Goal: Find specific page/section: Find specific page/section

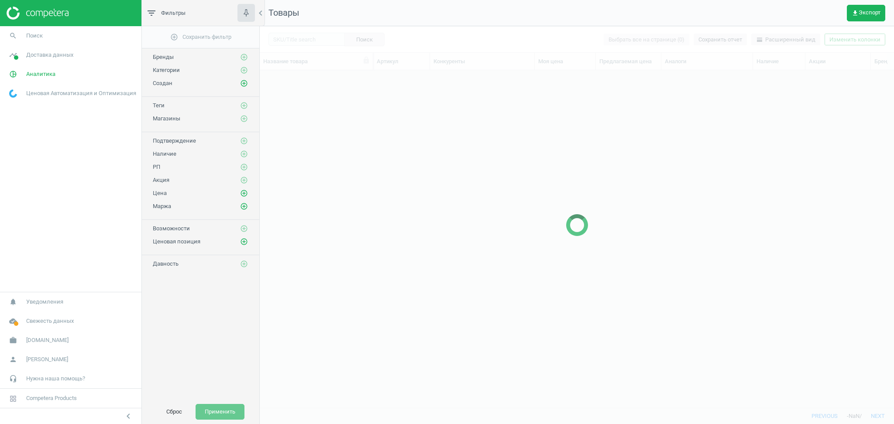
scroll to position [320, 625]
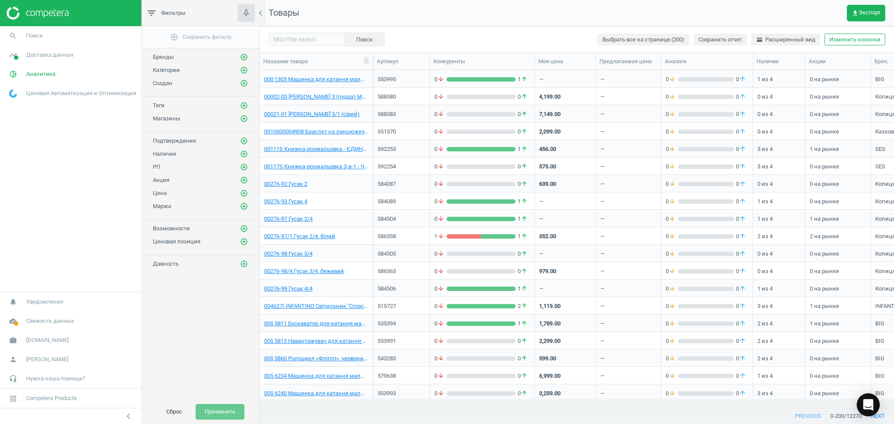
click at [865, 402] on icon "Open Intercom Messenger" at bounding box center [868, 405] width 10 height 11
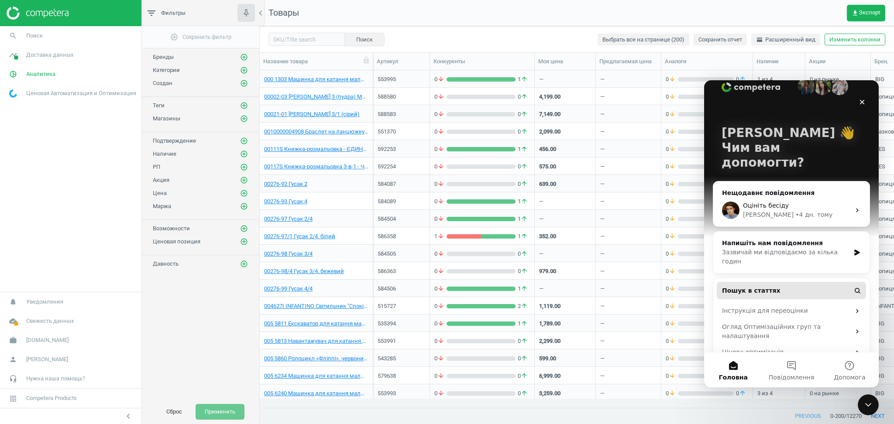
scroll to position [25, 0]
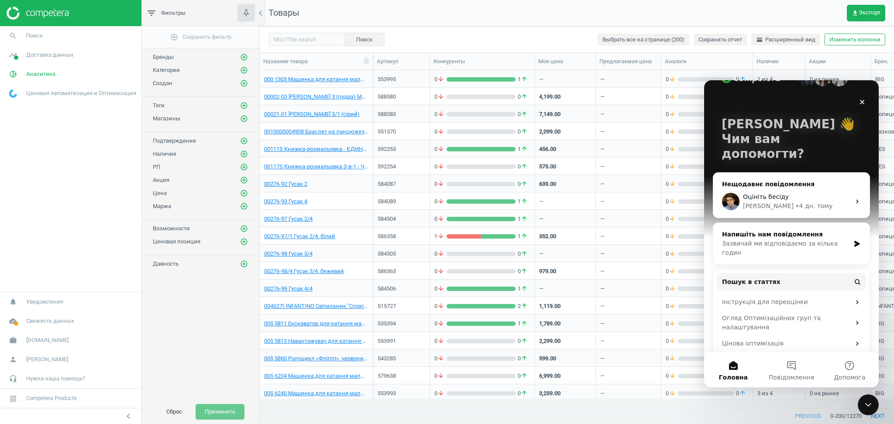
click at [786, 230] on div "Напишіть нам повідомлення" at bounding box center [786, 234] width 128 height 9
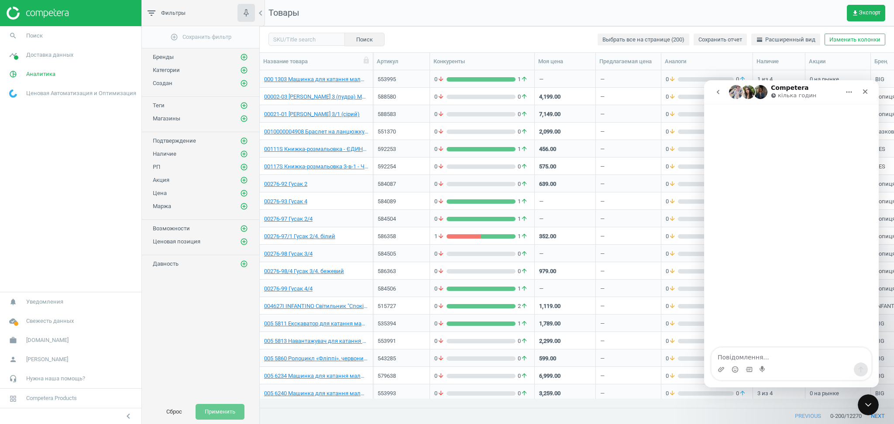
click at [713, 93] on button "go back" at bounding box center [718, 92] width 17 height 17
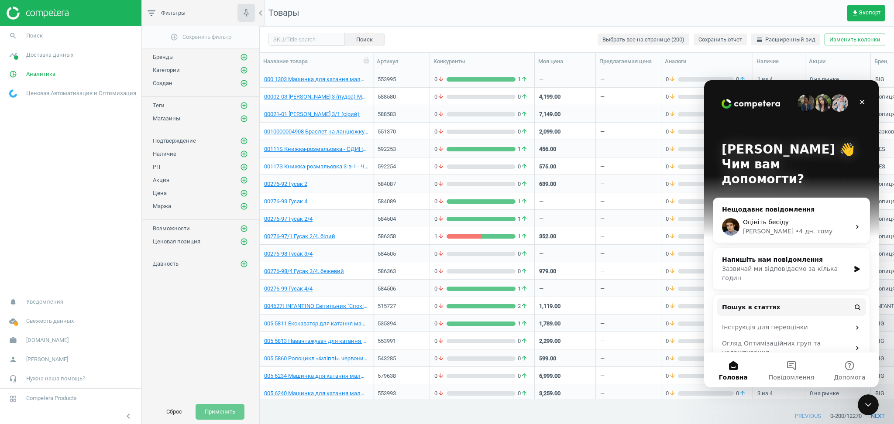
click at [762, 205] on div "Нещодавнє повідомлення" at bounding box center [791, 209] width 139 height 9
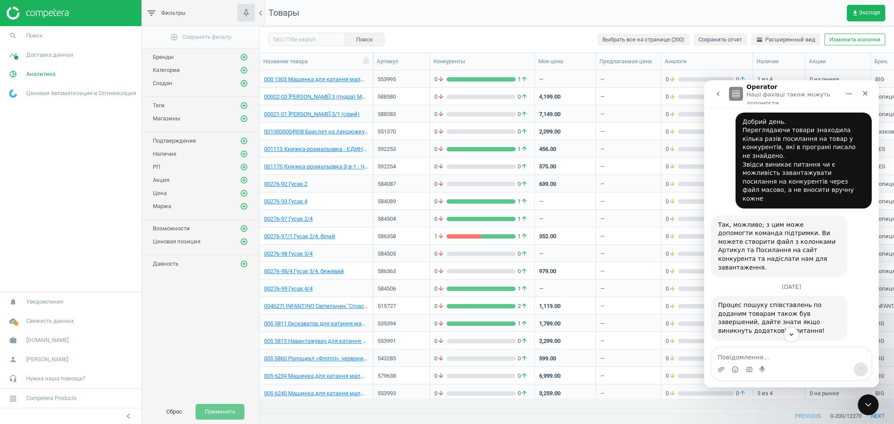
scroll to position [227, 0]
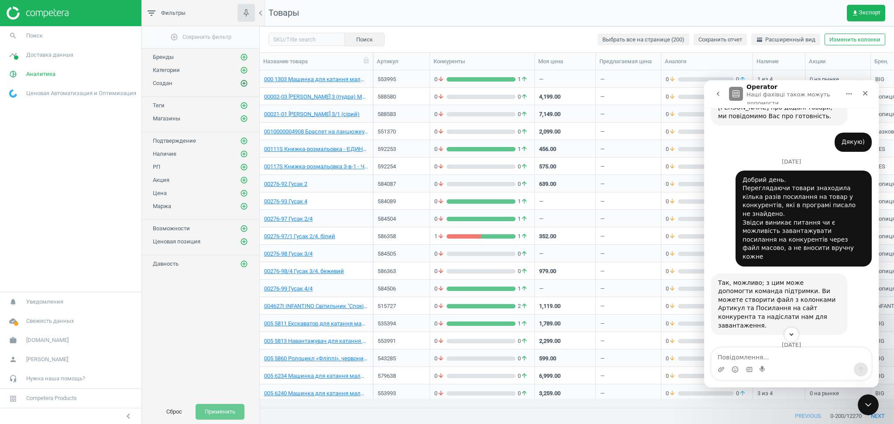
click at [244, 84] on icon "add_circle_outline" at bounding box center [244, 83] width 8 height 8
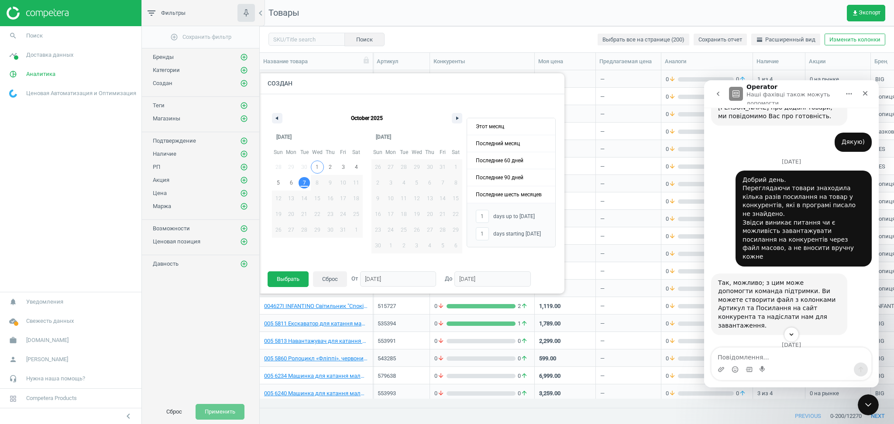
click at [315, 162] on span "1" at bounding box center [317, 167] width 13 height 11
type input "-"
type input "[DATE]"
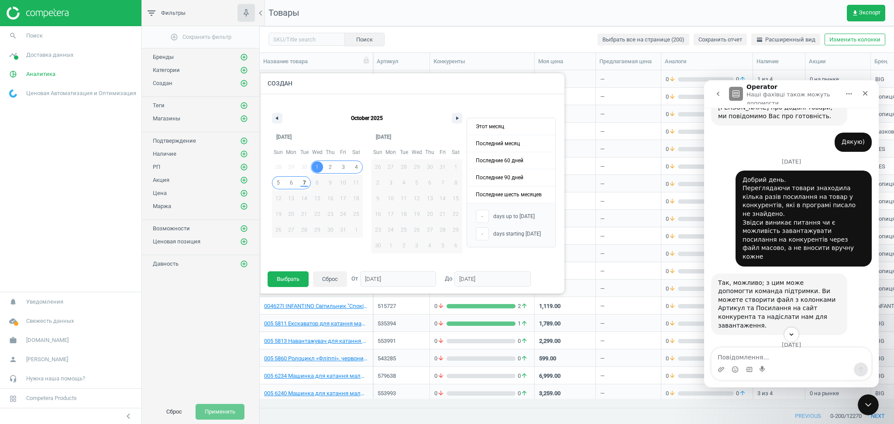
click at [304, 183] on span "7" at bounding box center [304, 183] width 3 height 16
type input "7"
type input "[DATE]"
click at [288, 280] on button "Выбрать" at bounding box center [288, 280] width 41 height 16
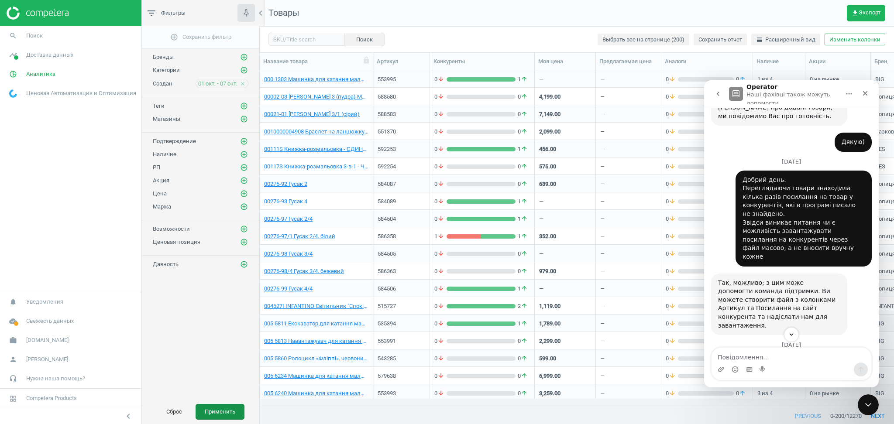
click at [225, 404] on button "Применить" at bounding box center [220, 412] width 49 height 16
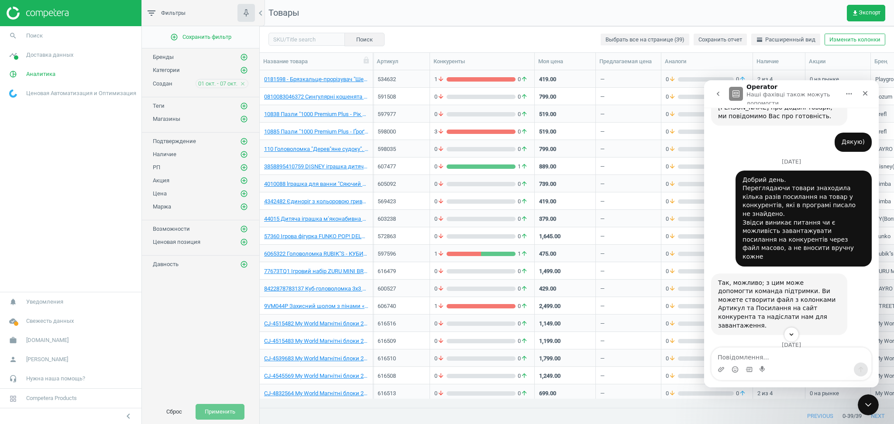
click at [243, 82] on icon "close" at bounding box center [243, 84] width 6 height 6
click at [244, 83] on icon "add_circle_outline" at bounding box center [244, 83] width 8 height 8
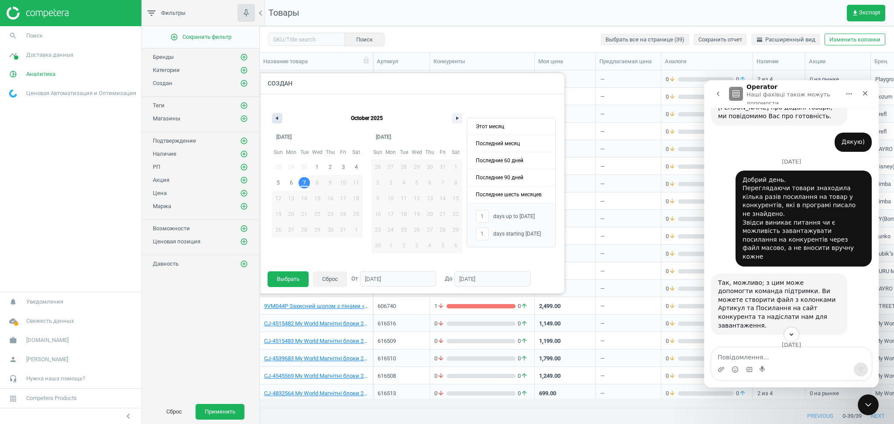
click at [278, 120] on button "button" at bounding box center [277, 118] width 10 height 10
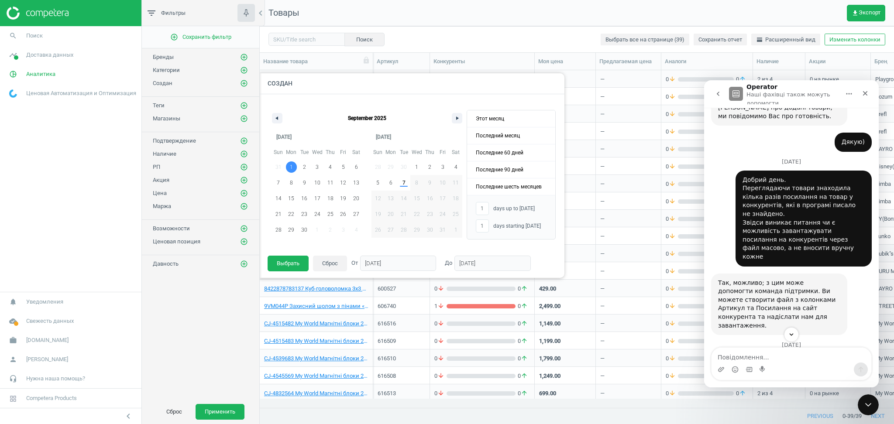
click at [289, 166] on span "1" at bounding box center [291, 167] width 13 height 11
type input "-"
type input "[DATE]"
click at [357, 165] on span "6" at bounding box center [356, 167] width 3 height 16
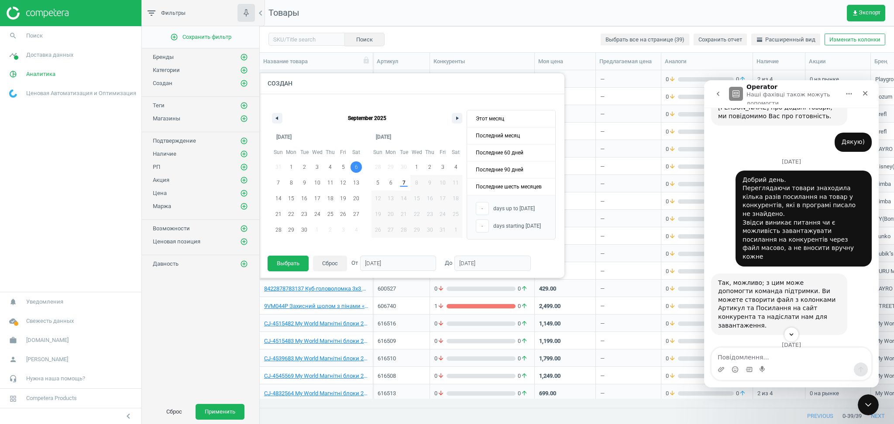
type input "[DATE]"
click at [293, 269] on button "Выбрать" at bounding box center [288, 264] width 41 height 16
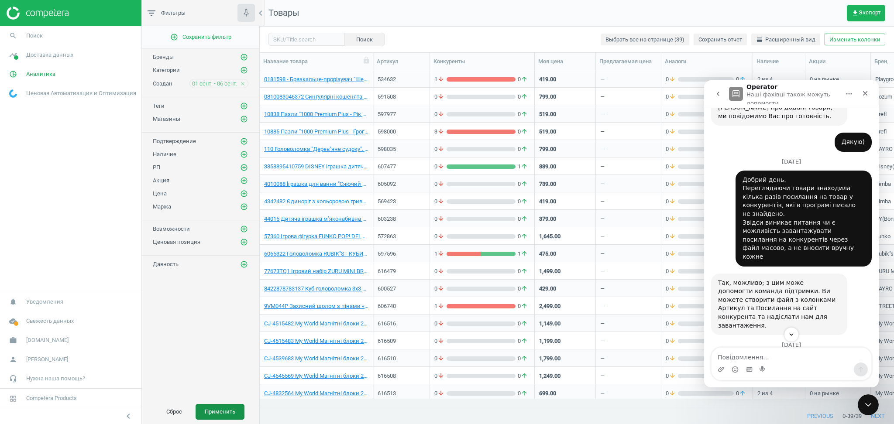
click at [224, 404] on button "Применить" at bounding box center [220, 412] width 49 height 16
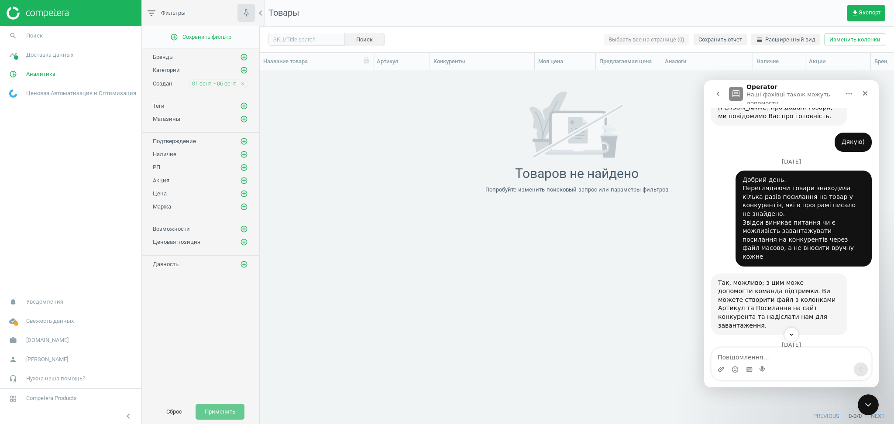
click at [240, 81] on icon "close" at bounding box center [243, 84] width 6 height 6
click at [246, 81] on icon "add_circle_outline" at bounding box center [244, 83] width 8 height 8
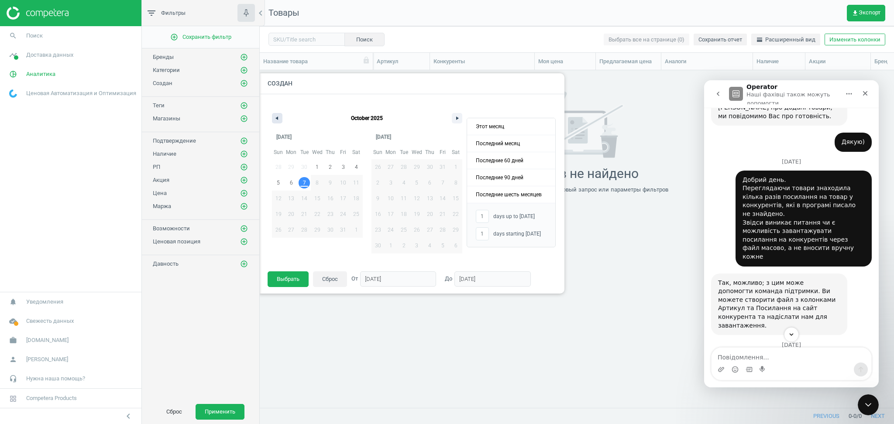
click at [275, 118] on icon "button" at bounding box center [276, 118] width 4 height 3
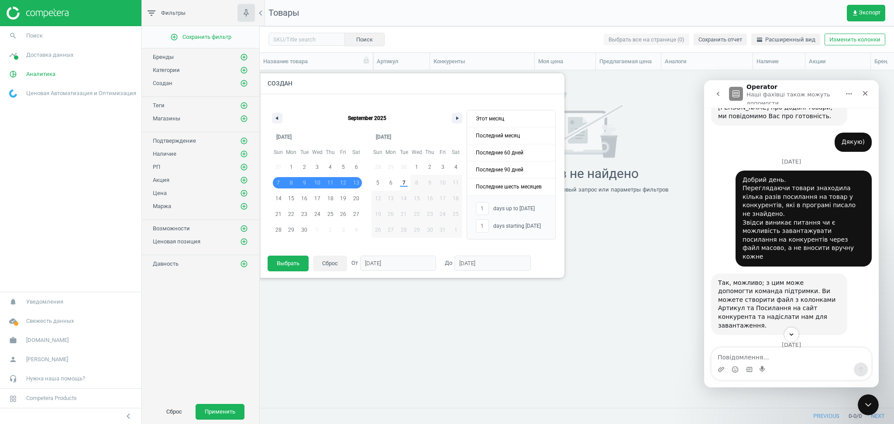
drag, startPoint x: 278, startPoint y: 183, endPoint x: 362, endPoint y: 183, distance: 83.8
click at [362, 183] on div "31 1 2 3 4 5 6 7 8 9 10 11 12 13 14 15 16 17 18 19 20 21 22 23 24 25 26 27 28 2…" at bounding box center [317, 198] width 91 height 79
type input "-"
type input "[DATE]"
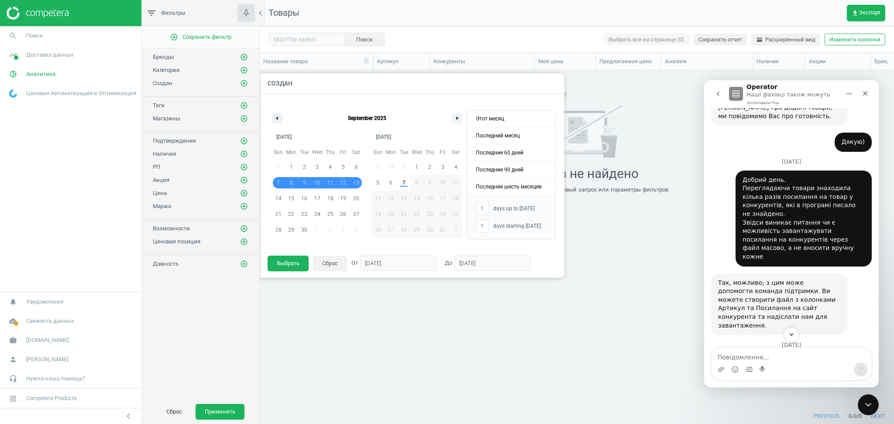
type input "[DATE]"
click at [283, 264] on button "Выбрать" at bounding box center [288, 264] width 41 height 16
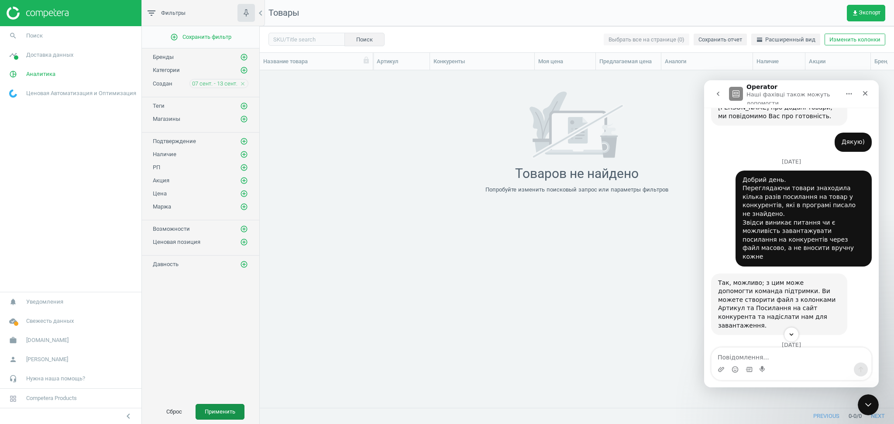
click at [216, 404] on button "Применить" at bounding box center [220, 412] width 49 height 16
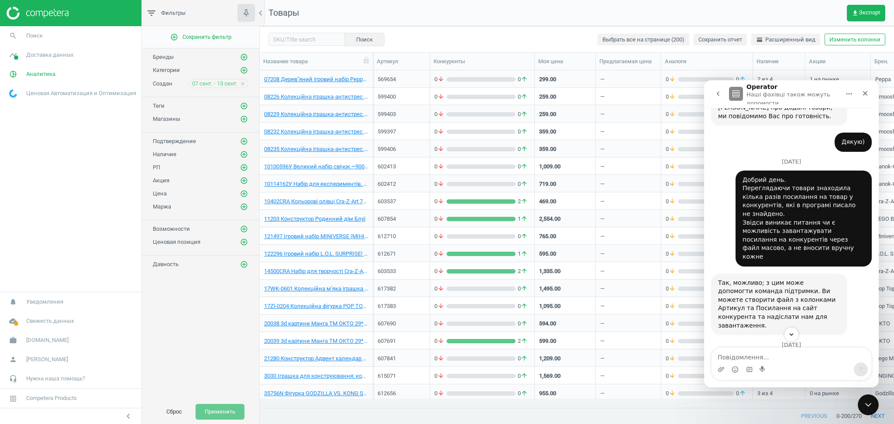
click at [243, 84] on icon "close" at bounding box center [243, 84] width 6 height 6
click at [243, 85] on icon "add_circle_outline" at bounding box center [244, 83] width 8 height 8
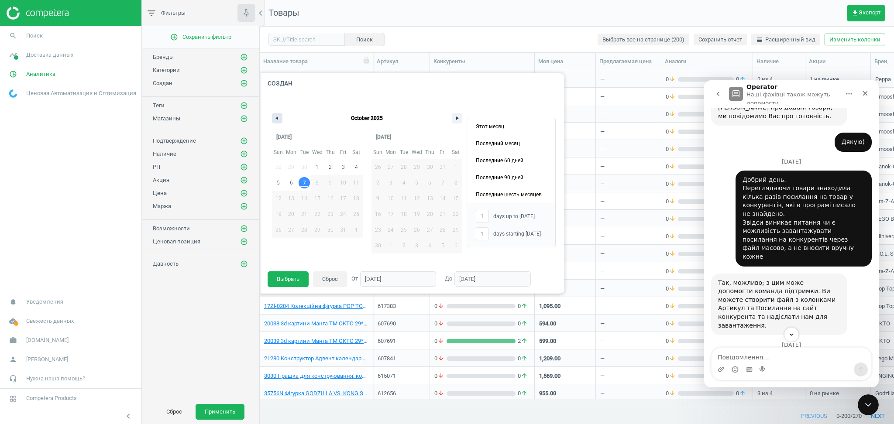
click at [278, 117] on button "button" at bounding box center [277, 118] width 10 height 10
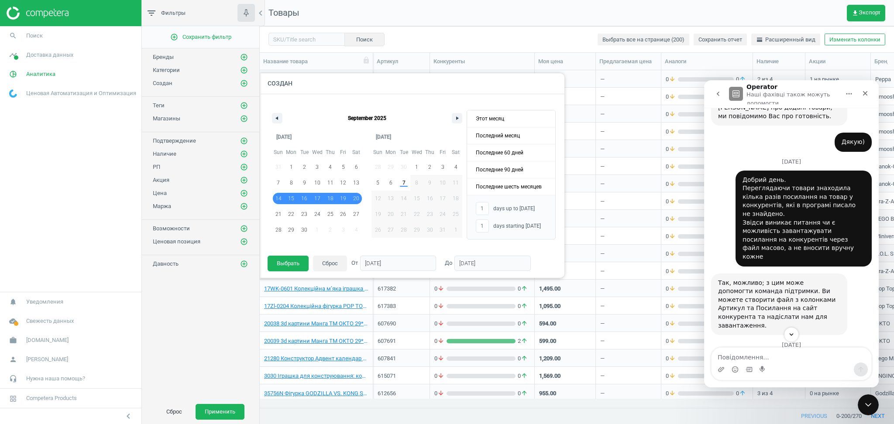
drag, startPoint x: 277, startPoint y: 197, endPoint x: 358, endPoint y: 198, distance: 80.8
click at [358, 198] on div "31 1 2 3 4 5 6 7 8 9 10 11 12 13 14 15 16 17 18 19 20 21 22 23 24 25 26 27 28 2…" at bounding box center [317, 198] width 91 height 79
type input "-"
type input "[DATE]"
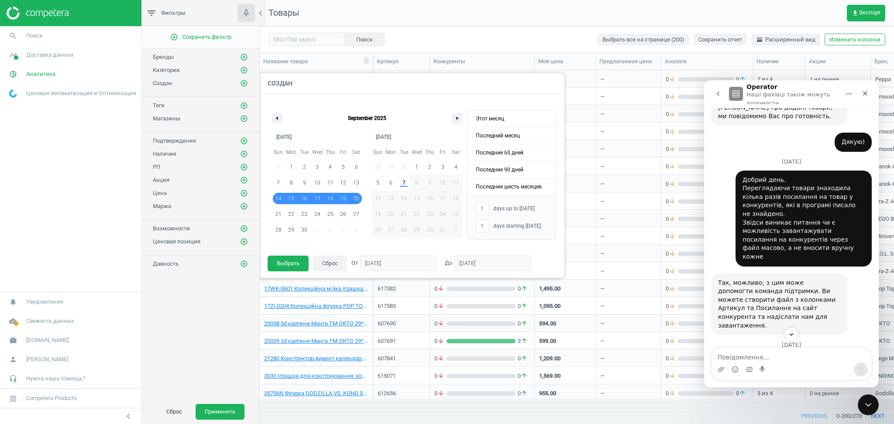
type input "[DATE]"
click at [285, 262] on button "Выбрать" at bounding box center [288, 264] width 41 height 16
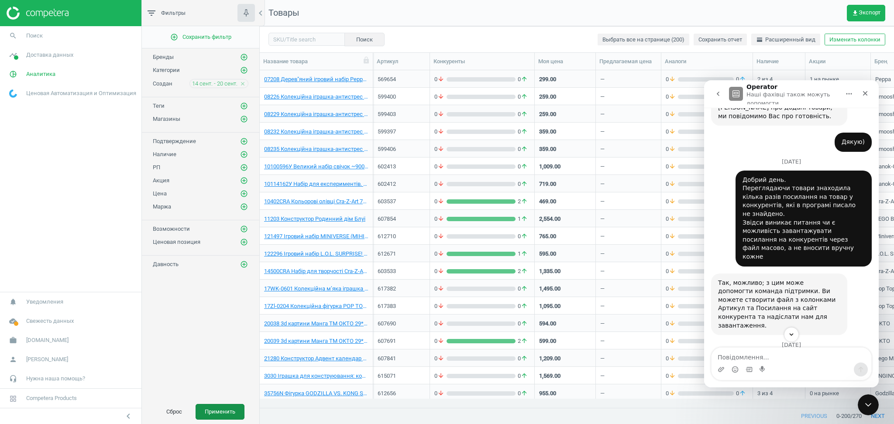
click at [219, 404] on button "Применить" at bounding box center [220, 412] width 49 height 16
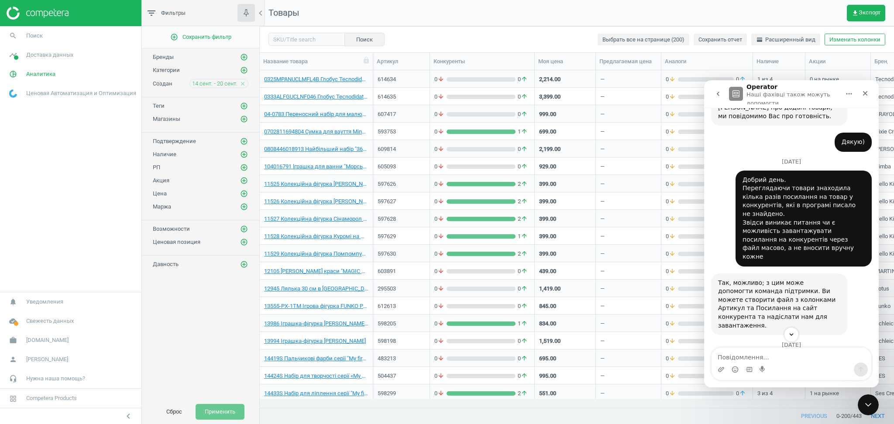
click at [243, 83] on icon "close" at bounding box center [243, 84] width 6 height 6
click at [242, 83] on icon "add_circle_outline" at bounding box center [244, 83] width 8 height 8
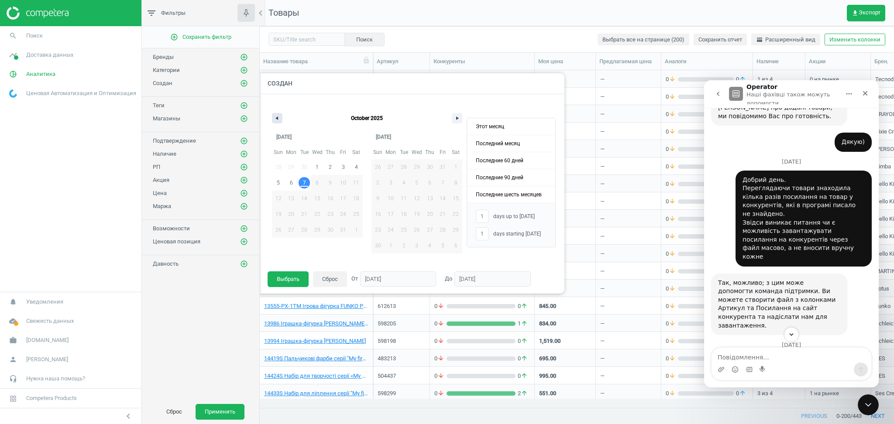
click at [275, 118] on icon "button" at bounding box center [276, 118] width 4 height 3
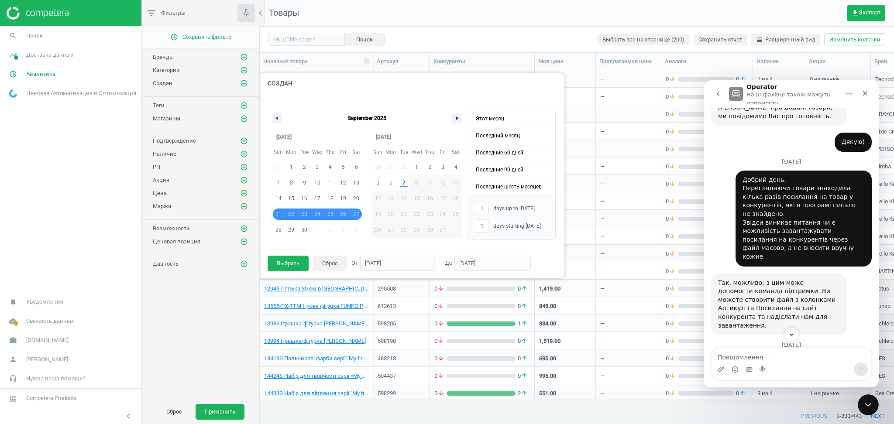
drag, startPoint x: 276, startPoint y: 212, endPoint x: 360, endPoint y: 211, distance: 83.4
click at [360, 211] on div "31 1 2 3 4 5 6 7 8 9 10 11 12 13 14 15 16 17 18 19 20 21 22 23 24 25 26 27 28 2…" at bounding box center [317, 198] width 91 height 79
type input "-"
type input "[DATE]"
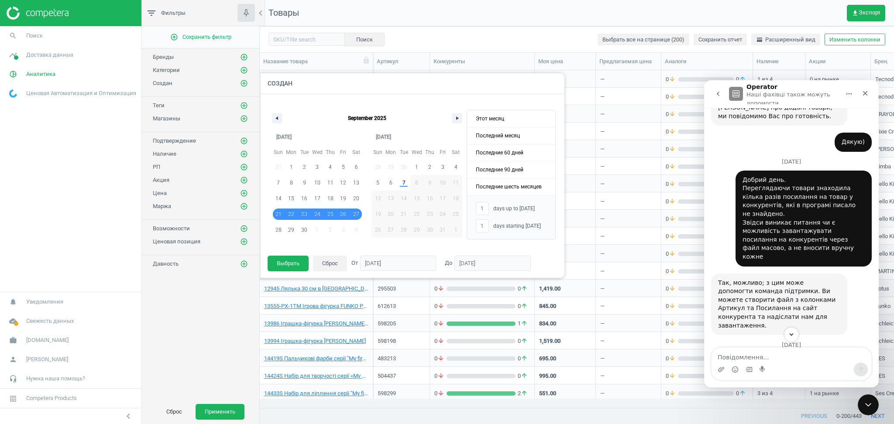
type input "[DATE]"
click at [278, 262] on button "Выбрать" at bounding box center [288, 264] width 41 height 16
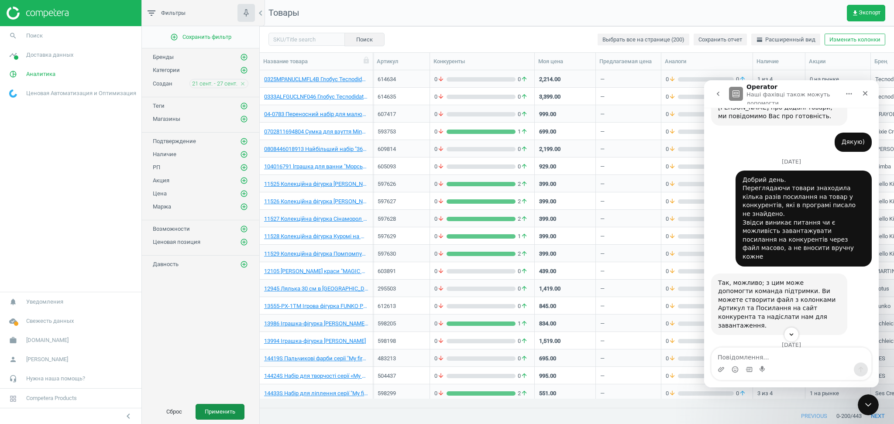
click at [221, 404] on button "Применить" at bounding box center [220, 412] width 49 height 16
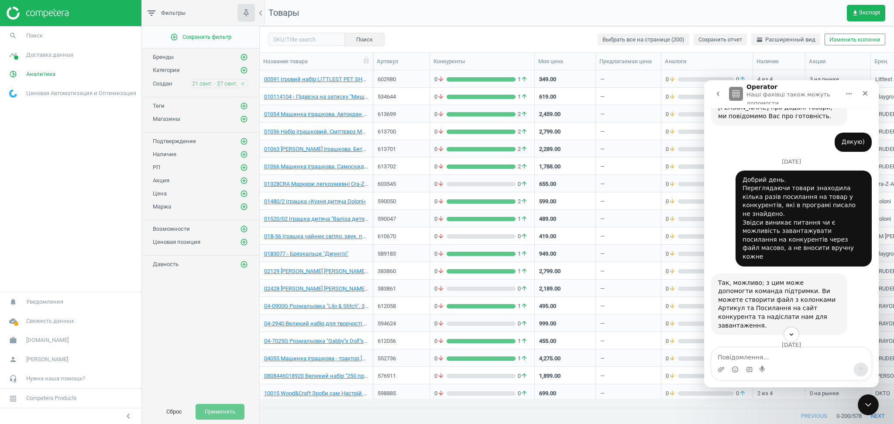
click at [242, 83] on icon "close" at bounding box center [243, 84] width 6 height 6
click at [245, 81] on icon "add_circle_outline" at bounding box center [244, 83] width 8 height 8
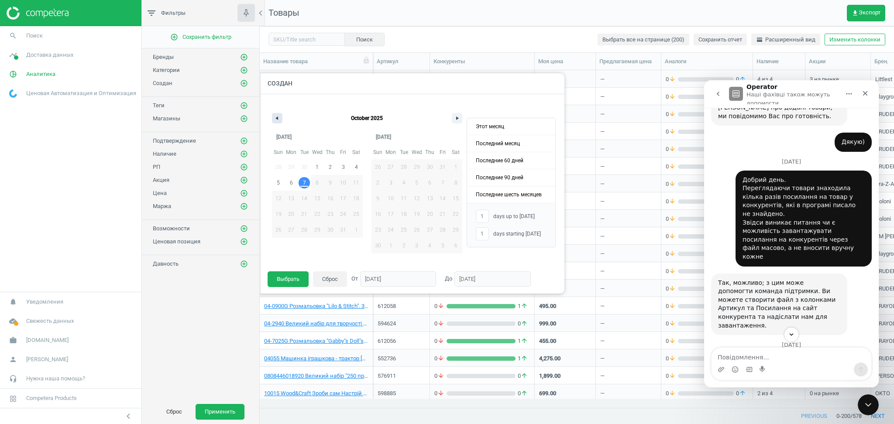
click at [276, 121] on button "button" at bounding box center [277, 118] width 10 height 10
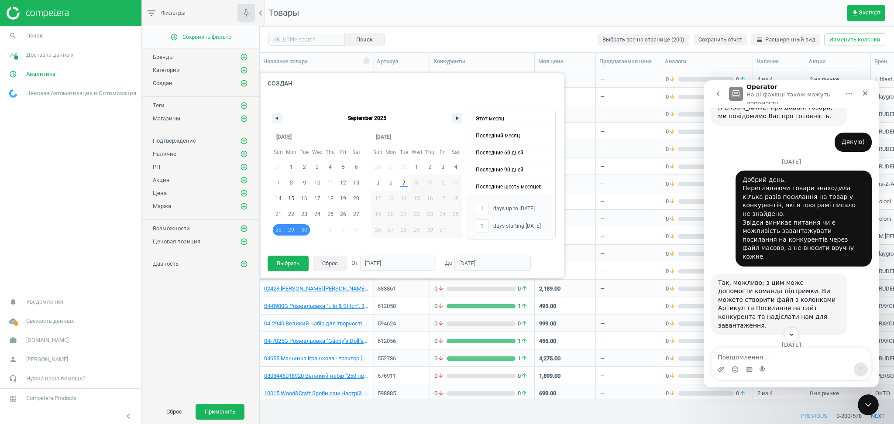
drag, startPoint x: 279, startPoint y: 227, endPoint x: 308, endPoint y: 229, distance: 29.7
click at [308, 229] on div "31 1 2 3 4 5 6 7 8 9 10 11 12 13 14 15 16 17 18 19 20 21 22 23 24 25 26 27 28 2…" at bounding box center [317, 198] width 91 height 79
type input "-"
type input "[DATE]"
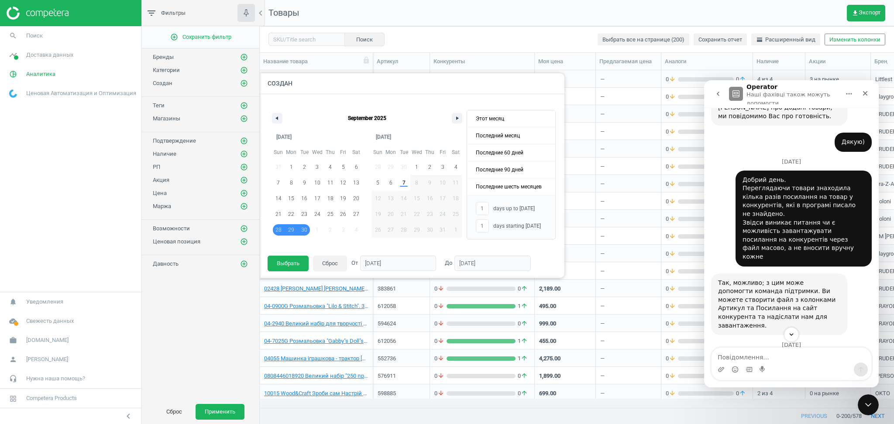
type input "[DATE]"
click at [286, 265] on button "Выбрать" at bounding box center [288, 264] width 41 height 16
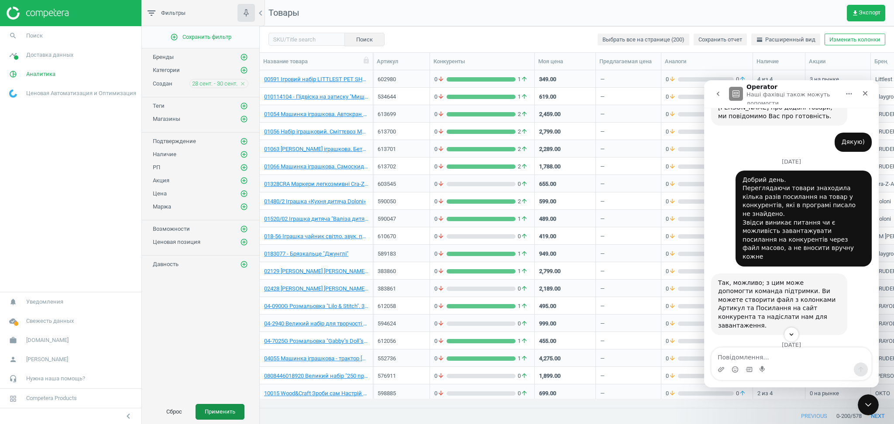
click at [228, 404] on button "Применить" at bounding box center [220, 412] width 49 height 16
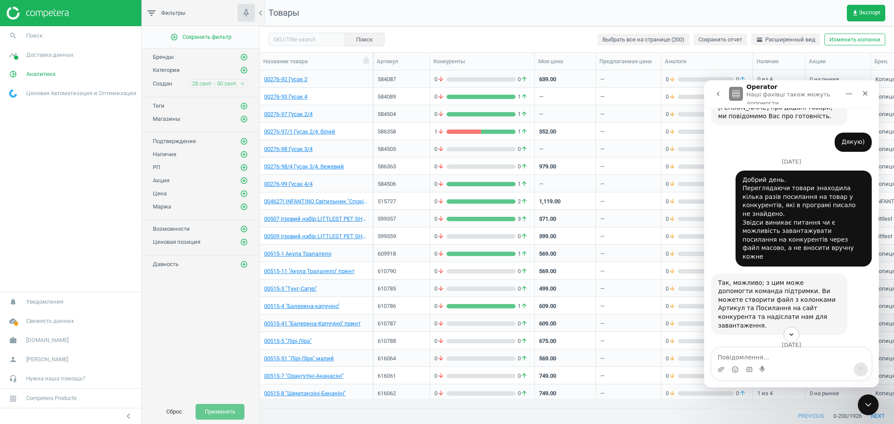
click at [241, 83] on icon "close" at bounding box center [243, 84] width 6 height 6
click at [245, 84] on icon "add_circle_outline" at bounding box center [244, 83] width 8 height 8
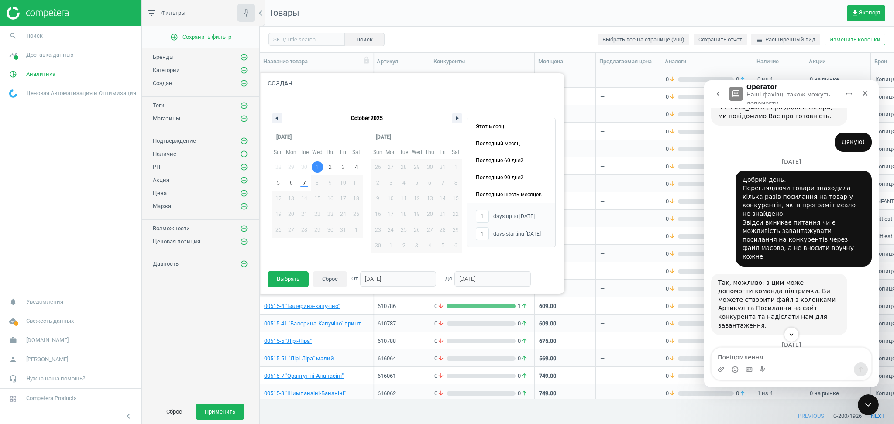
click at [313, 165] on span "1" at bounding box center [317, 167] width 13 height 11
type input "-"
type input "[DATE]"
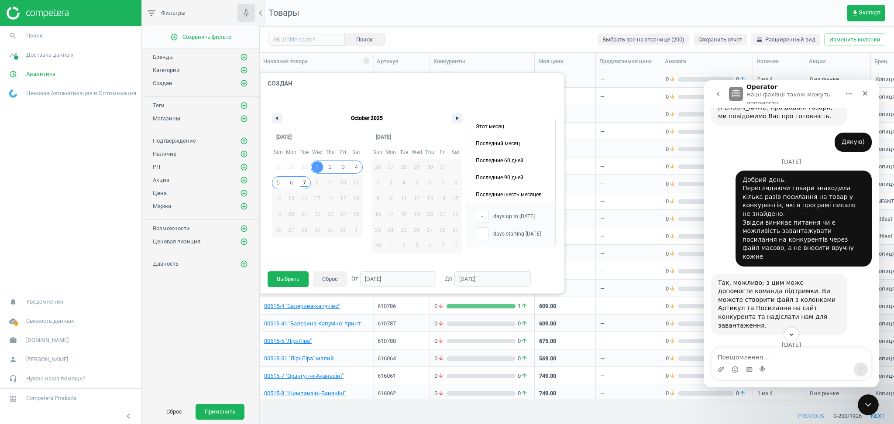
click at [301, 183] on span "7" at bounding box center [304, 182] width 13 height 11
type input "7"
type input "[DATE]"
click at [285, 280] on button "Выбрать" at bounding box center [288, 280] width 41 height 16
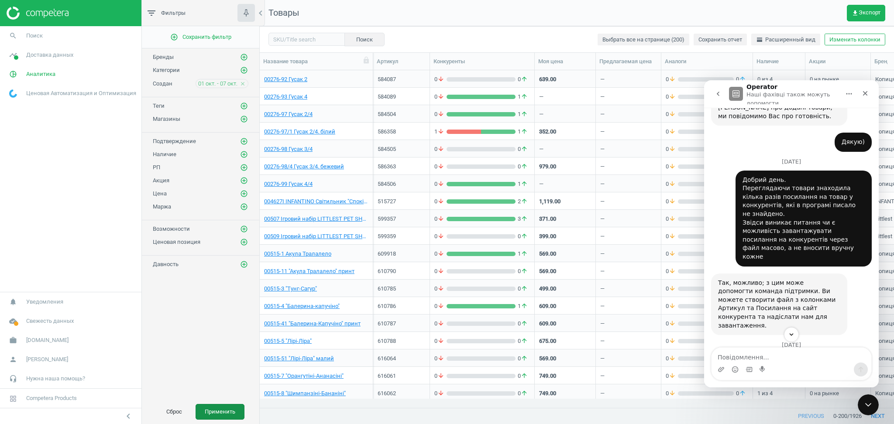
click at [208, 404] on button "Применить" at bounding box center [220, 412] width 49 height 16
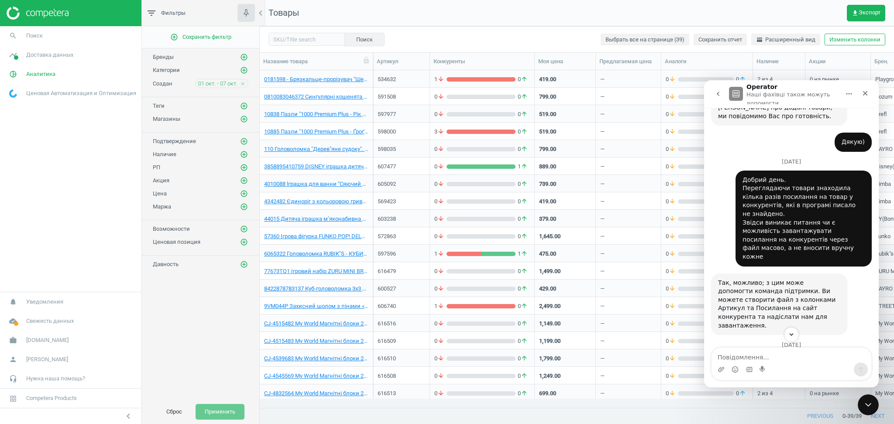
click at [241, 83] on icon "close" at bounding box center [243, 84] width 6 height 6
click at [242, 83] on icon "add_circle_outline" at bounding box center [244, 83] width 8 height 8
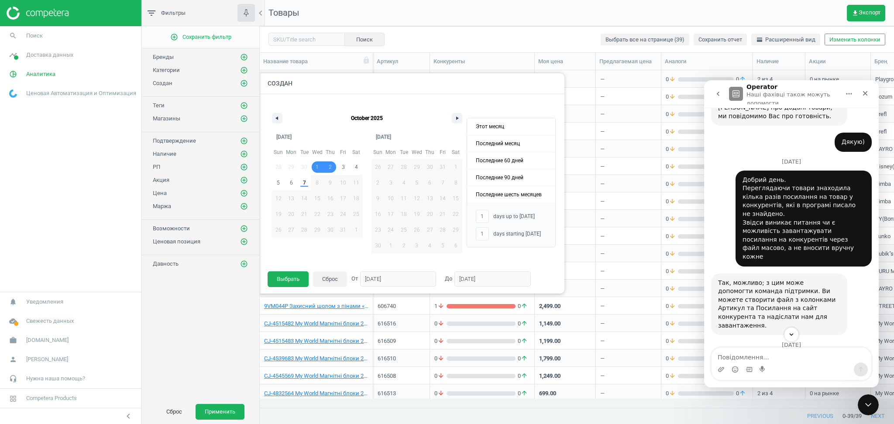
drag, startPoint x: 317, startPoint y: 164, endPoint x: 333, endPoint y: 165, distance: 15.3
click at [333, 165] on div "28 29 30 1 2 3 4 5 6 7 8 9 10 11 12 13 14 15 16 17 18 19 20 21 22 23 24 25 26 2…" at bounding box center [317, 198] width 91 height 79
type input "-"
type input "[DATE]"
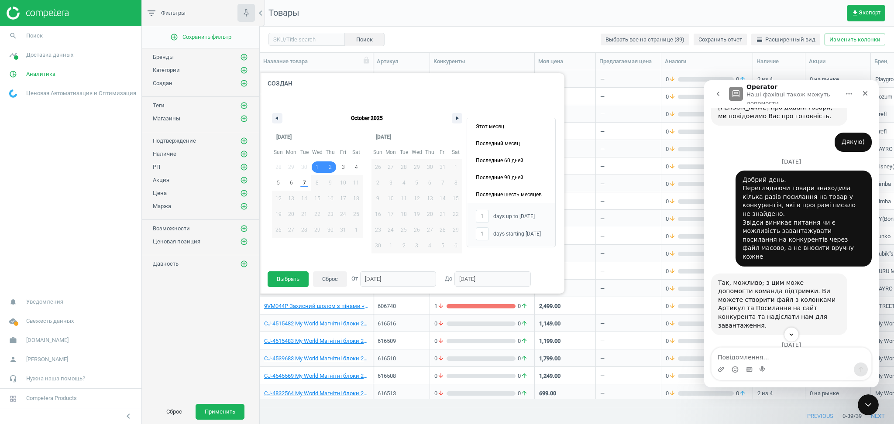
type input "[DATE]"
click at [290, 282] on button "Выбрать" at bounding box center [288, 280] width 41 height 16
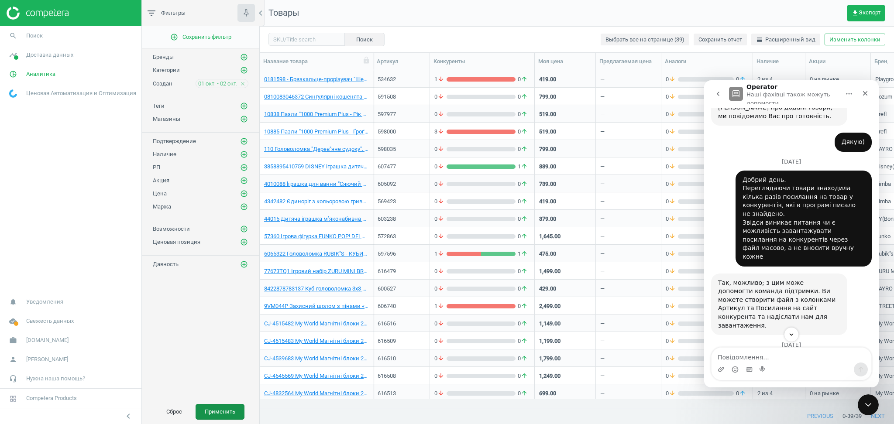
click at [211, 404] on button "Применить" at bounding box center [220, 412] width 49 height 16
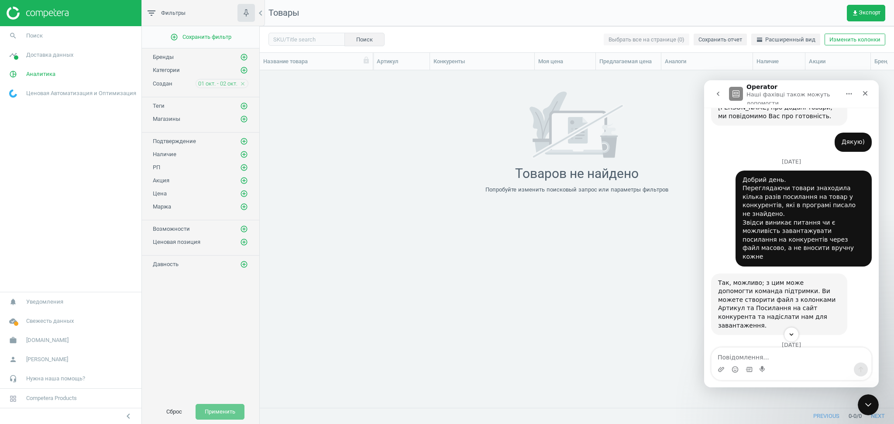
click at [245, 81] on icon "close" at bounding box center [243, 84] width 6 height 6
click at [244, 81] on icon "add_circle_outline" at bounding box center [244, 83] width 8 height 8
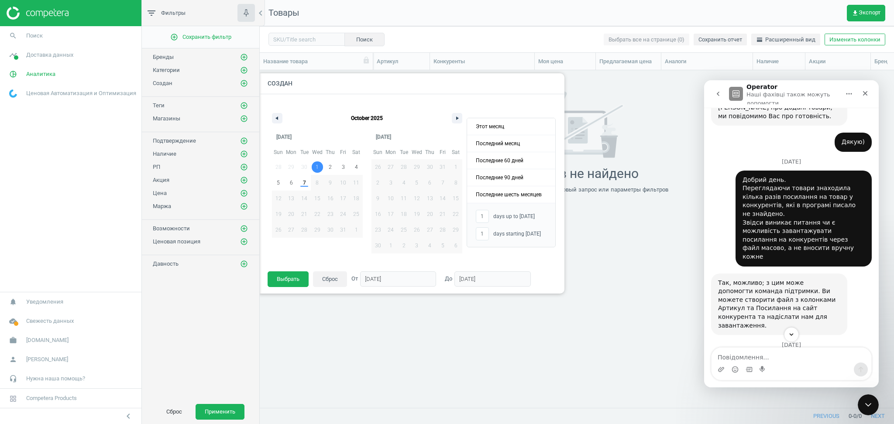
click at [314, 168] on span "1" at bounding box center [317, 167] width 13 height 11
type input "-"
type input "[DATE]"
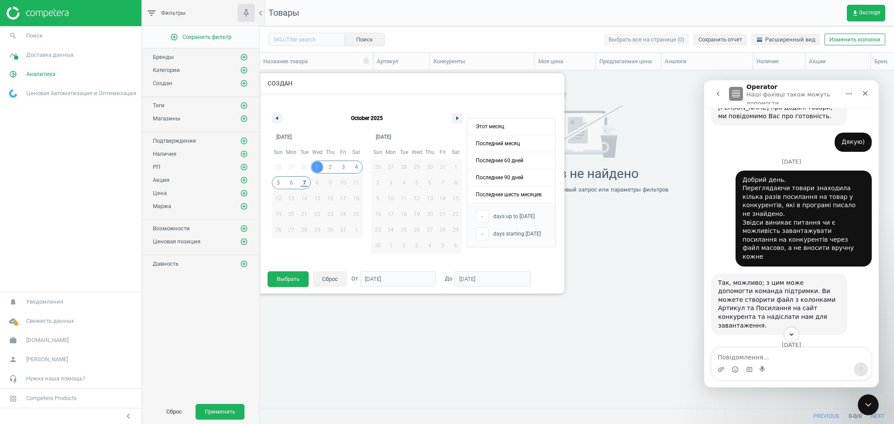
click at [303, 184] on span "7" at bounding box center [304, 183] width 3 height 16
type input "7"
type input "[DATE]"
click at [291, 281] on button "Выбрать" at bounding box center [288, 280] width 41 height 16
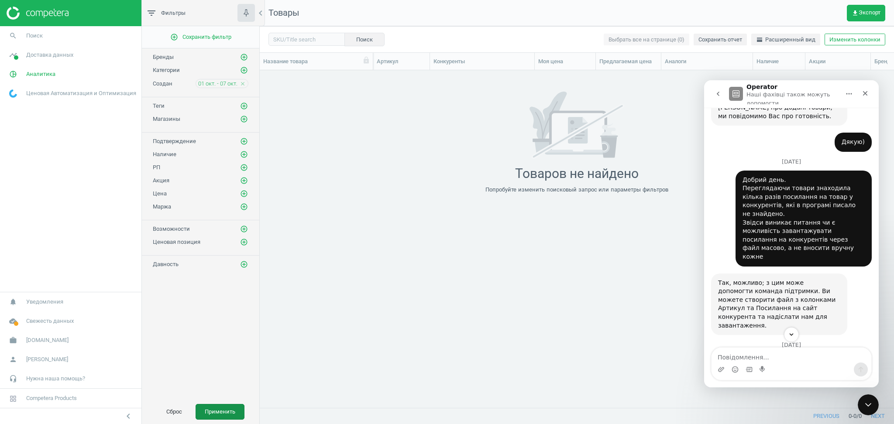
click at [222, 404] on button "Применить" at bounding box center [220, 412] width 49 height 16
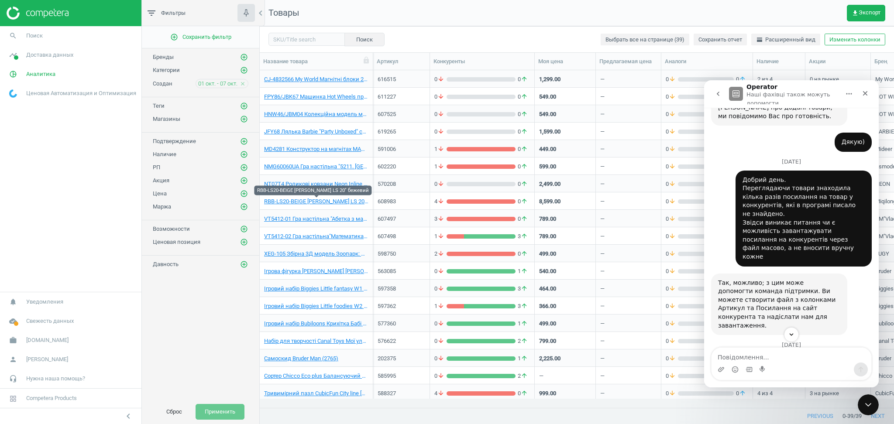
scroll to position [352, 0]
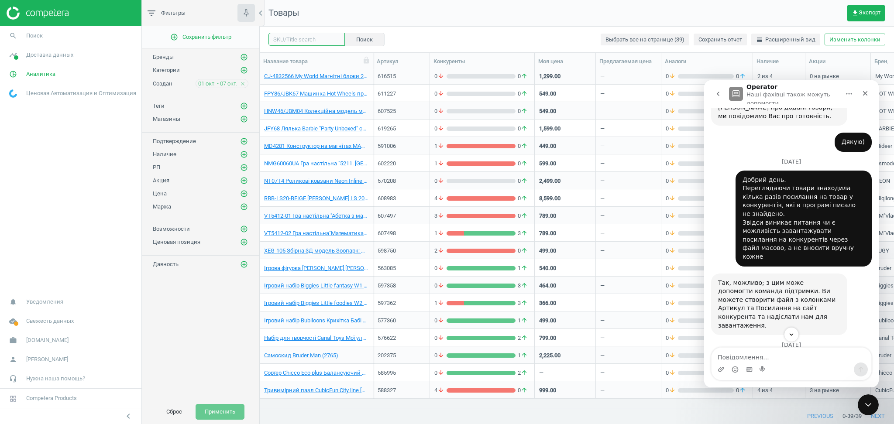
click at [282, 37] on input "text" at bounding box center [307, 39] width 76 height 13
paste input "589378"
type input "589378"
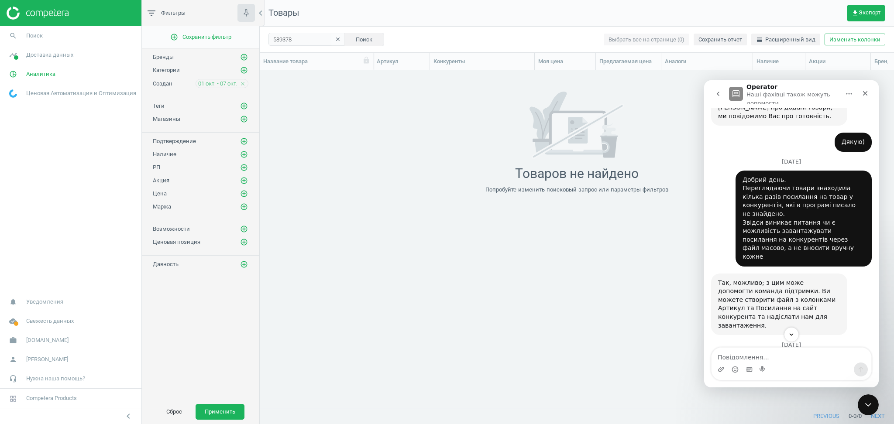
drag, startPoint x: 243, startPoint y: 83, endPoint x: 245, endPoint y: 93, distance: 9.3
click at [243, 84] on icon "close" at bounding box center [243, 84] width 6 height 6
drag, startPoint x: 216, startPoint y: 417, endPoint x: 255, endPoint y: 315, distance: 108.5
click at [217, 404] on button "Применить" at bounding box center [220, 412] width 49 height 16
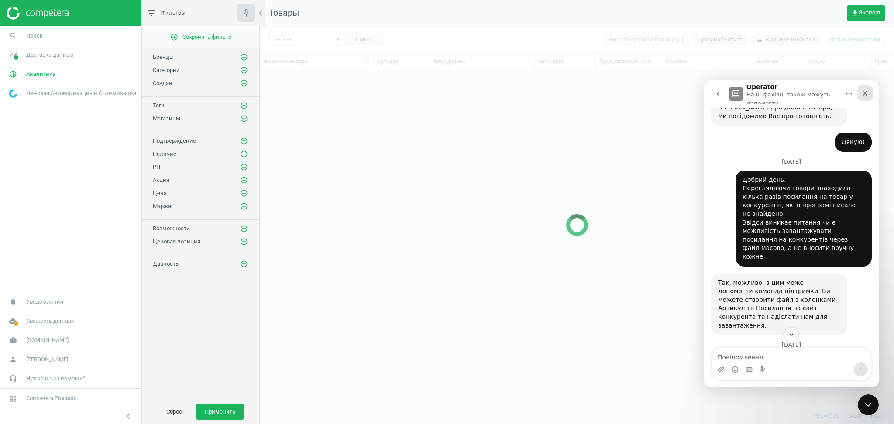
click at [864, 93] on icon "Закрити" at bounding box center [865, 93] width 7 height 7
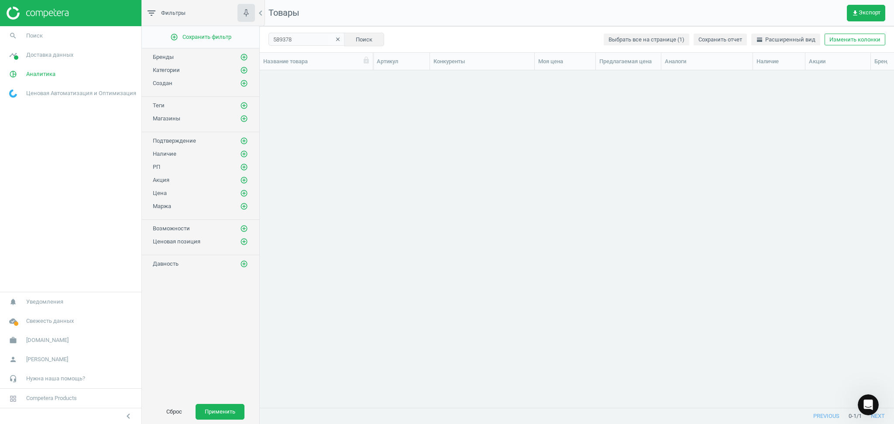
scroll to position [343, 0]
click at [324, 79] on link "X10F10G Електросамокат Mega Drive чорний" at bounding box center [316, 80] width 104 height 8
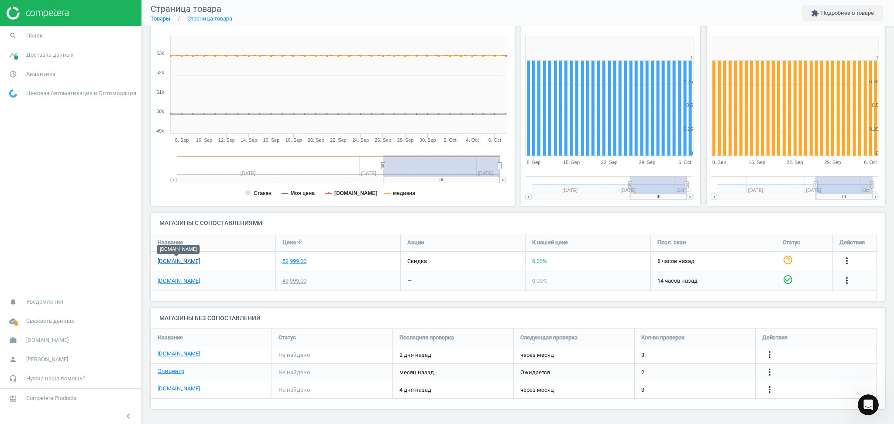
click at [165, 262] on link "[DOMAIN_NAME]" at bounding box center [179, 262] width 42 height 8
click at [158, 22] on li "Товары" at bounding box center [161, 19] width 20 height 8
click at [158, 17] on link "Товары" at bounding box center [161, 18] width 20 height 7
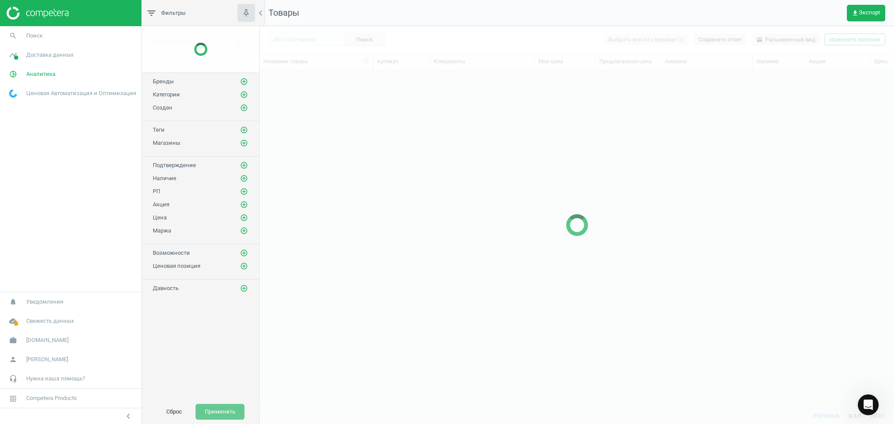
scroll to position [320, 625]
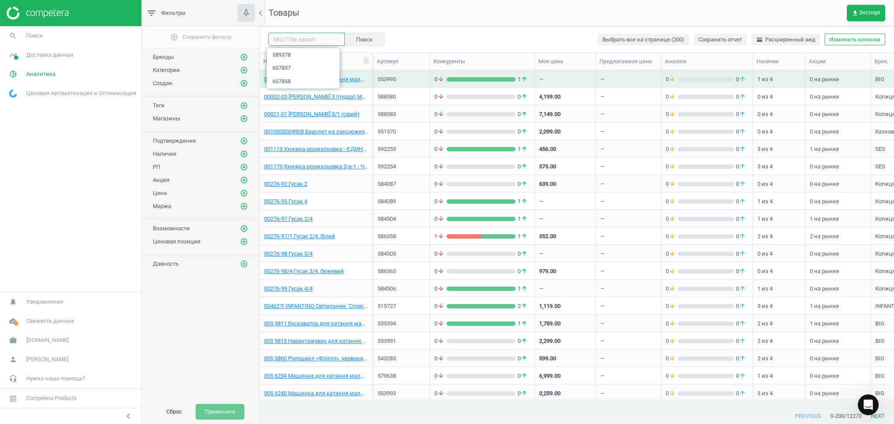
click at [297, 41] on input "text" at bounding box center [307, 39] width 76 height 13
paste input "605733"
type input "605733"
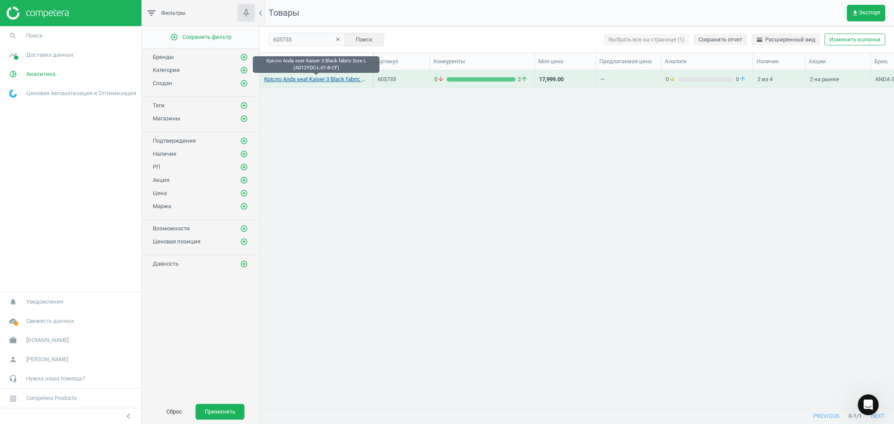
click at [310, 77] on link "Крісло Anda seat Kaiser 3 Black fabric Size L (AD12YDC-L-01-B-CF)" at bounding box center [316, 80] width 104 height 8
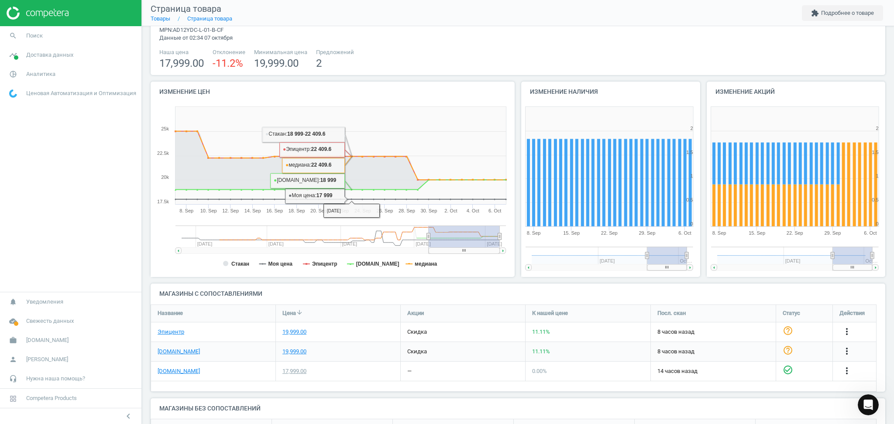
scroll to position [110, 0]
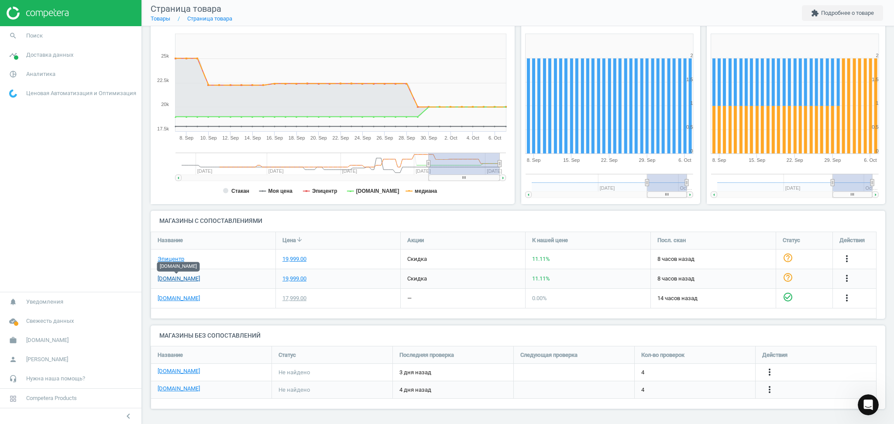
click at [166, 279] on link "[DOMAIN_NAME]" at bounding box center [179, 279] width 42 height 8
click at [165, 259] on link "Эпицентр" at bounding box center [171, 259] width 27 height 8
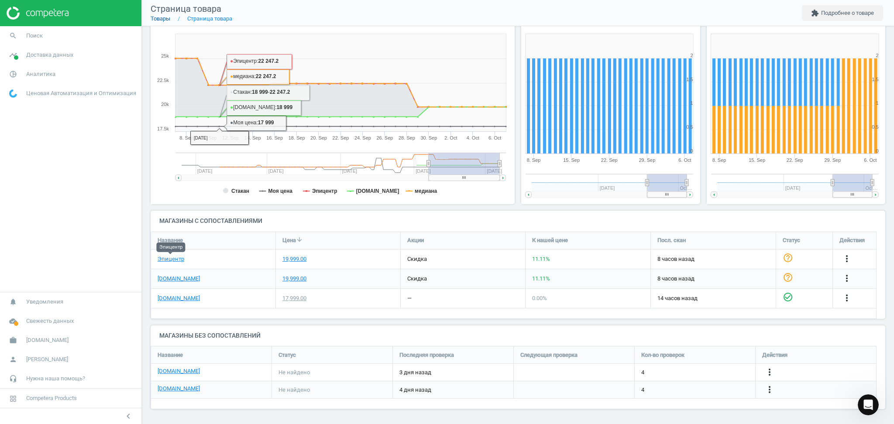
click at [159, 16] on link "Товары" at bounding box center [161, 18] width 20 height 7
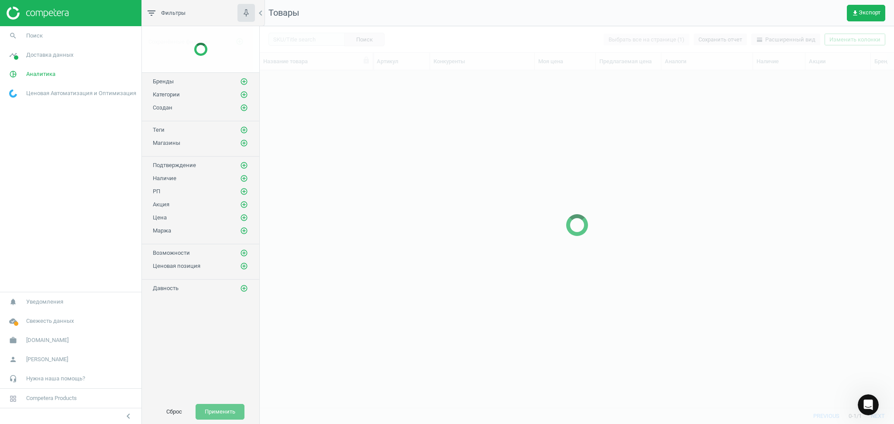
scroll to position [320, 625]
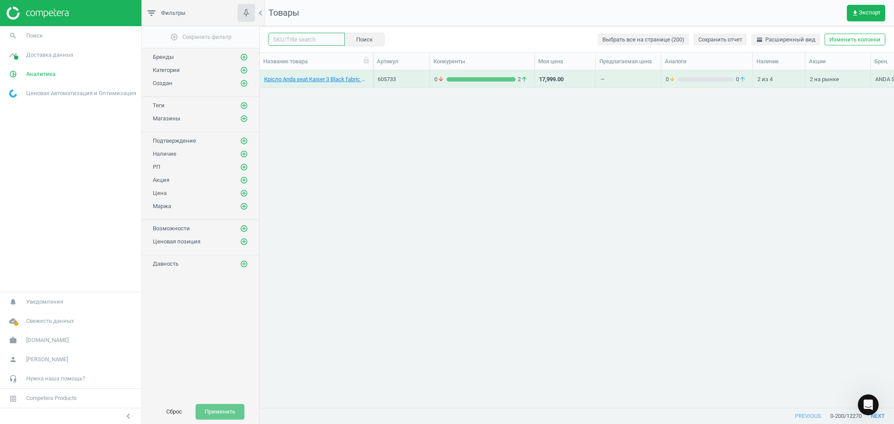
click at [291, 38] on input "text" at bounding box center [307, 39] width 76 height 13
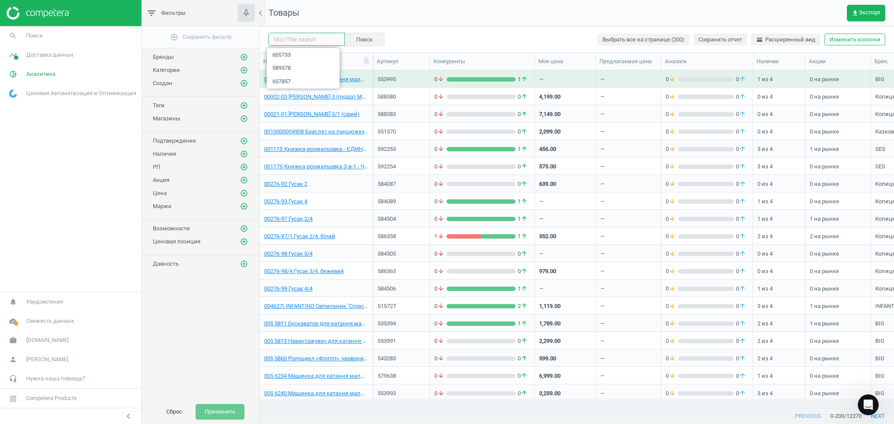
paste input "602559"
type input "602559"
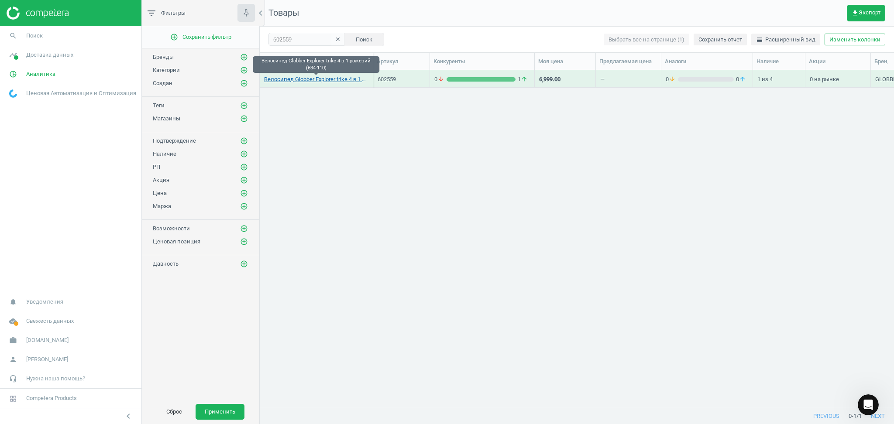
click at [334, 80] on link "Велосипед Globber Explorer trike 4 в 1 рожевий (634-110)" at bounding box center [316, 80] width 104 height 8
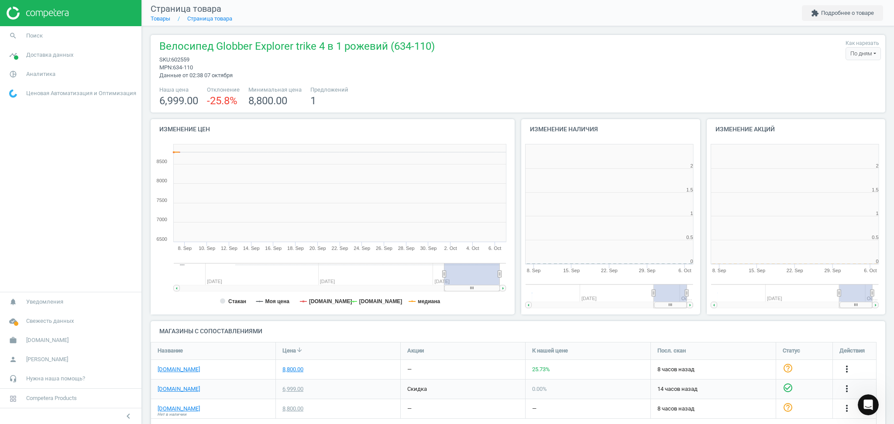
scroll to position [193, 194]
